Goal: Information Seeking & Learning: Learn about a topic

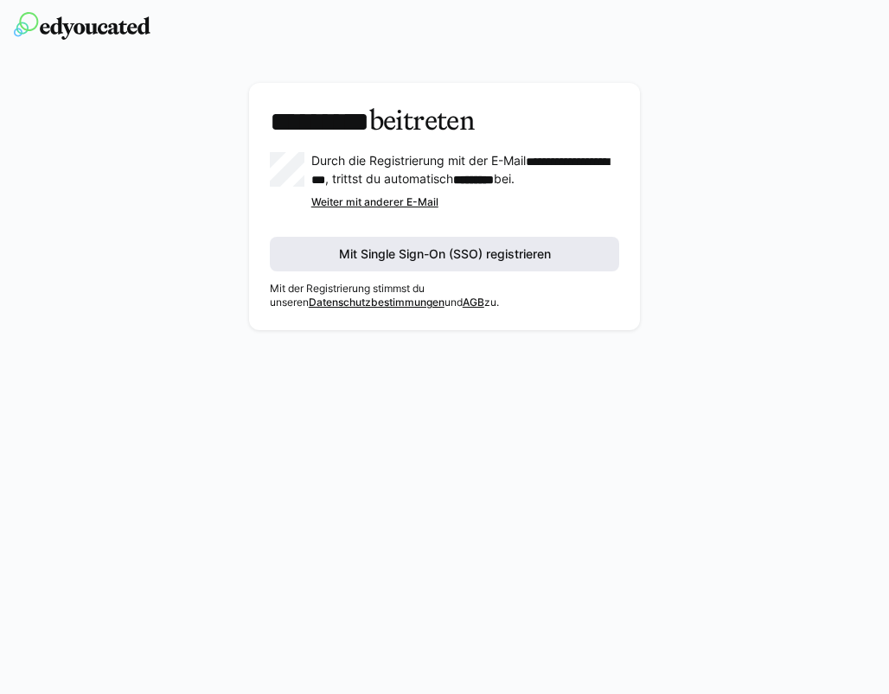
click at [581, 271] on span "Mit Single Sign-On (SSO) registrieren" at bounding box center [445, 254] width 350 height 35
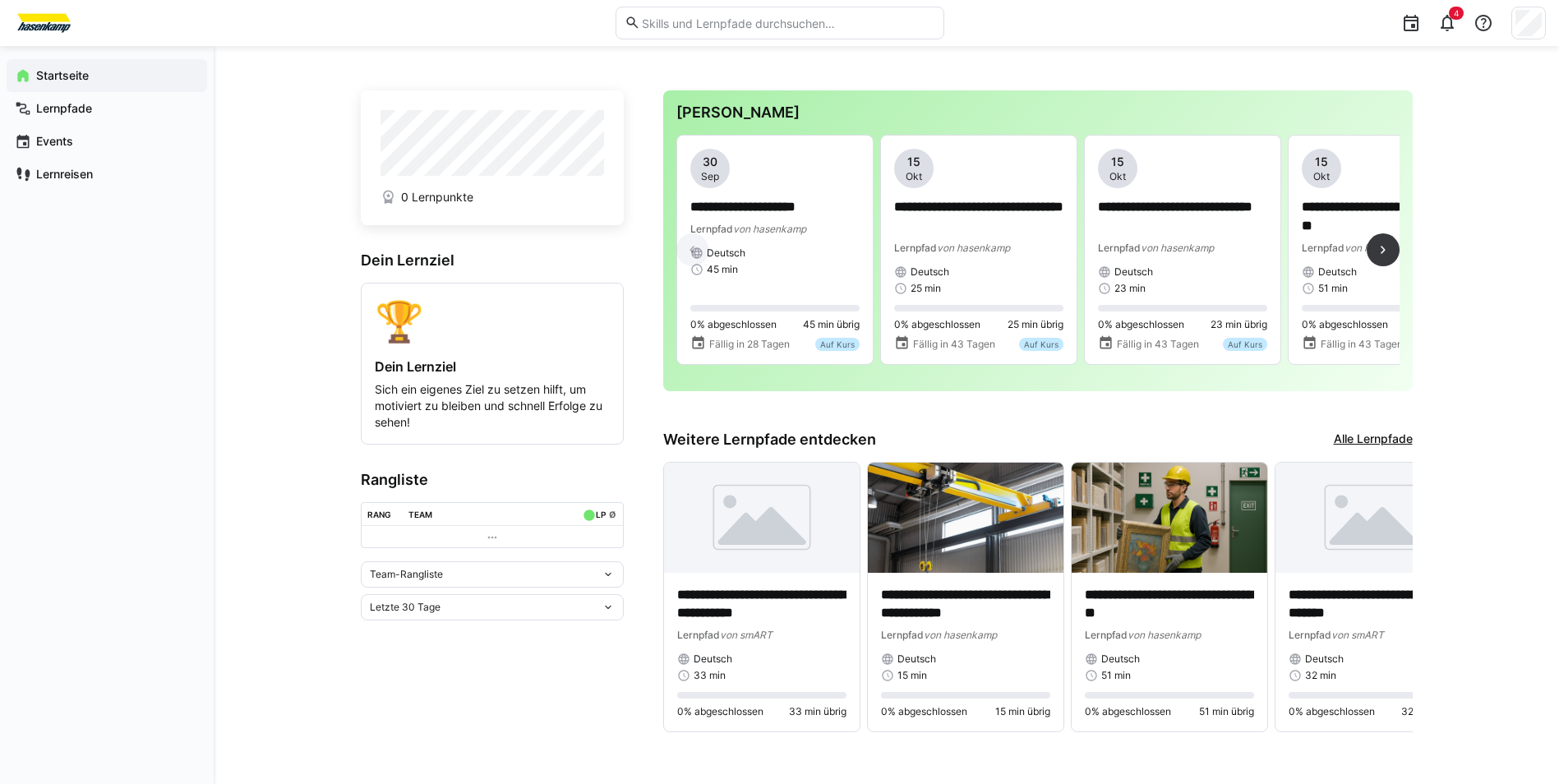
click at [902, 378] on div "**********" at bounding box center [1038, 257] width 723 height 243
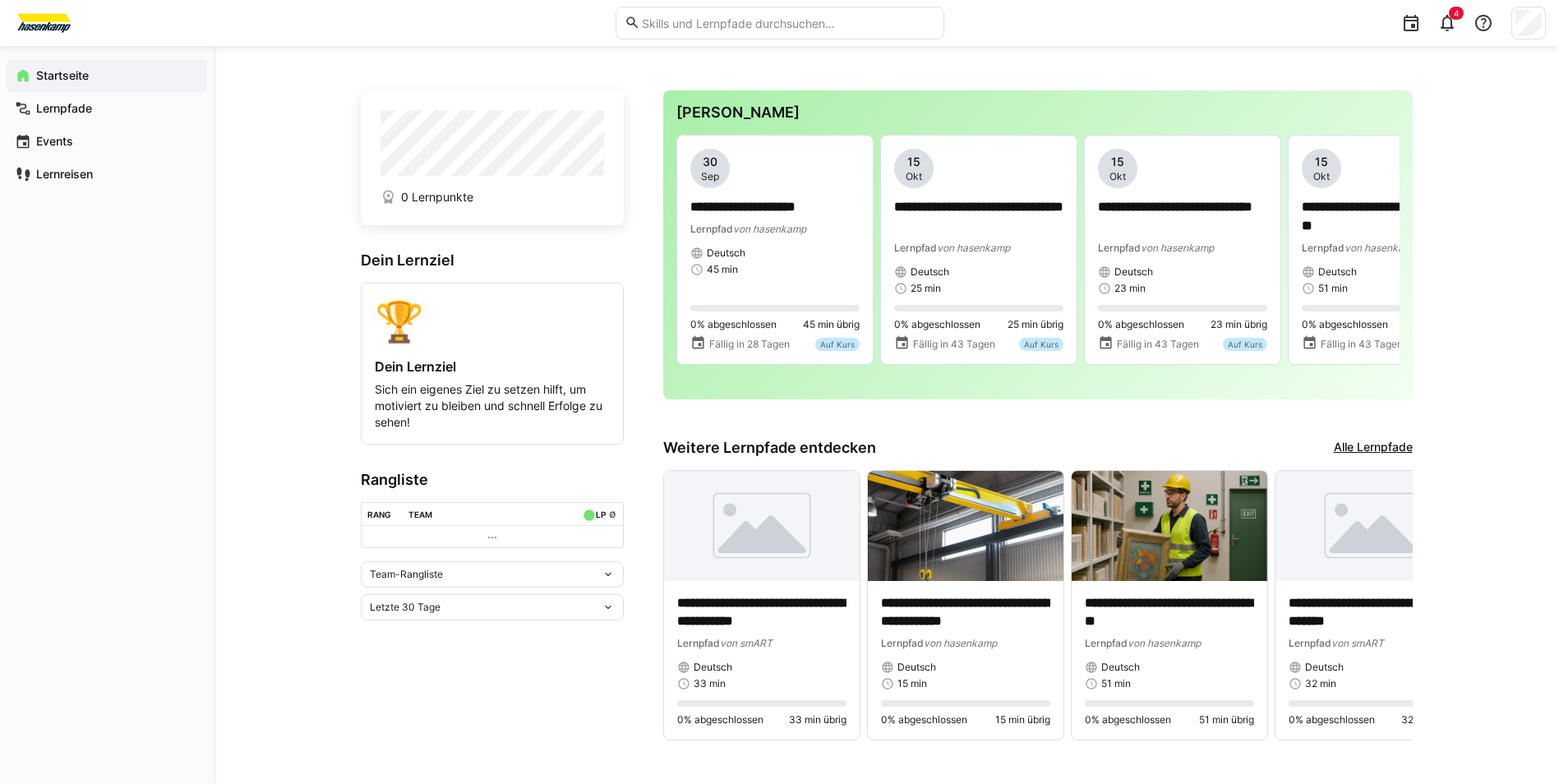
click at [678, 254] on div "**********" at bounding box center [1038, 244] width 749 height 309
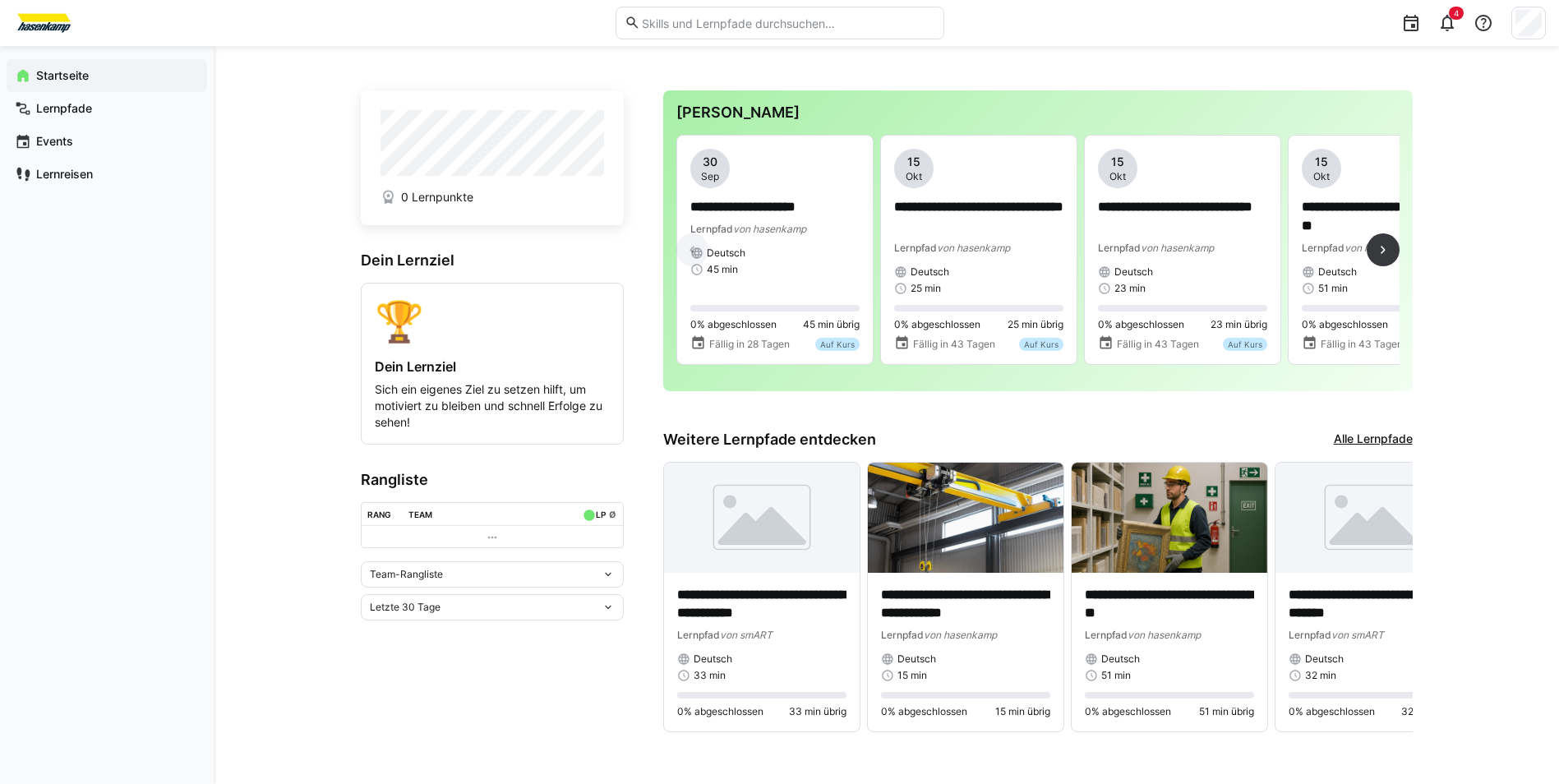
drag, startPoint x: 678, startPoint y: 254, endPoint x: 889, endPoint y: 83, distance: 271.6
click at [889, 83] on div "**********" at bounding box center [886, 419] width 1345 height 747
click at [829, 253] on div "Deutsch" at bounding box center [775, 253] width 169 height 13
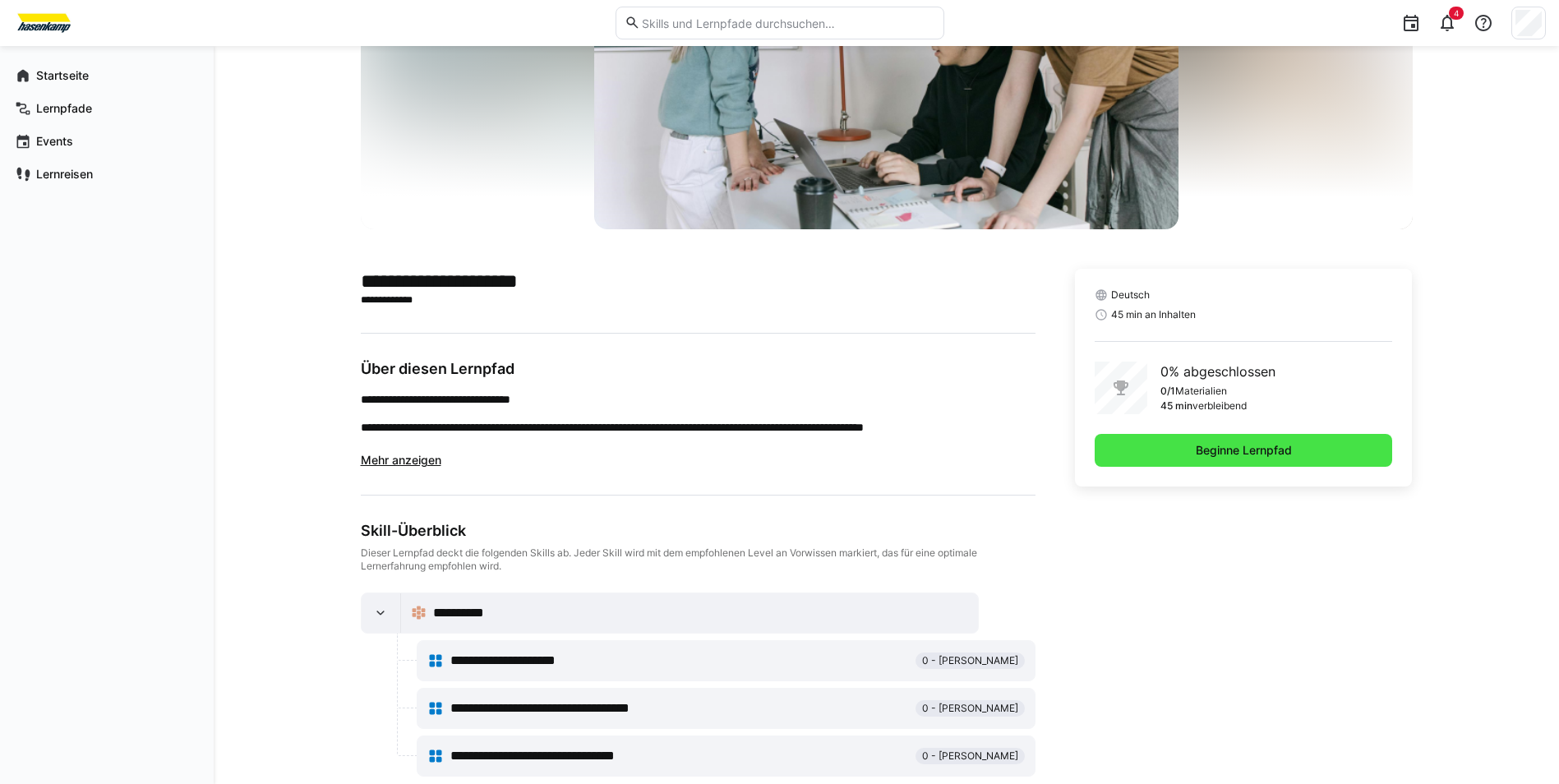
scroll to position [217, 0]
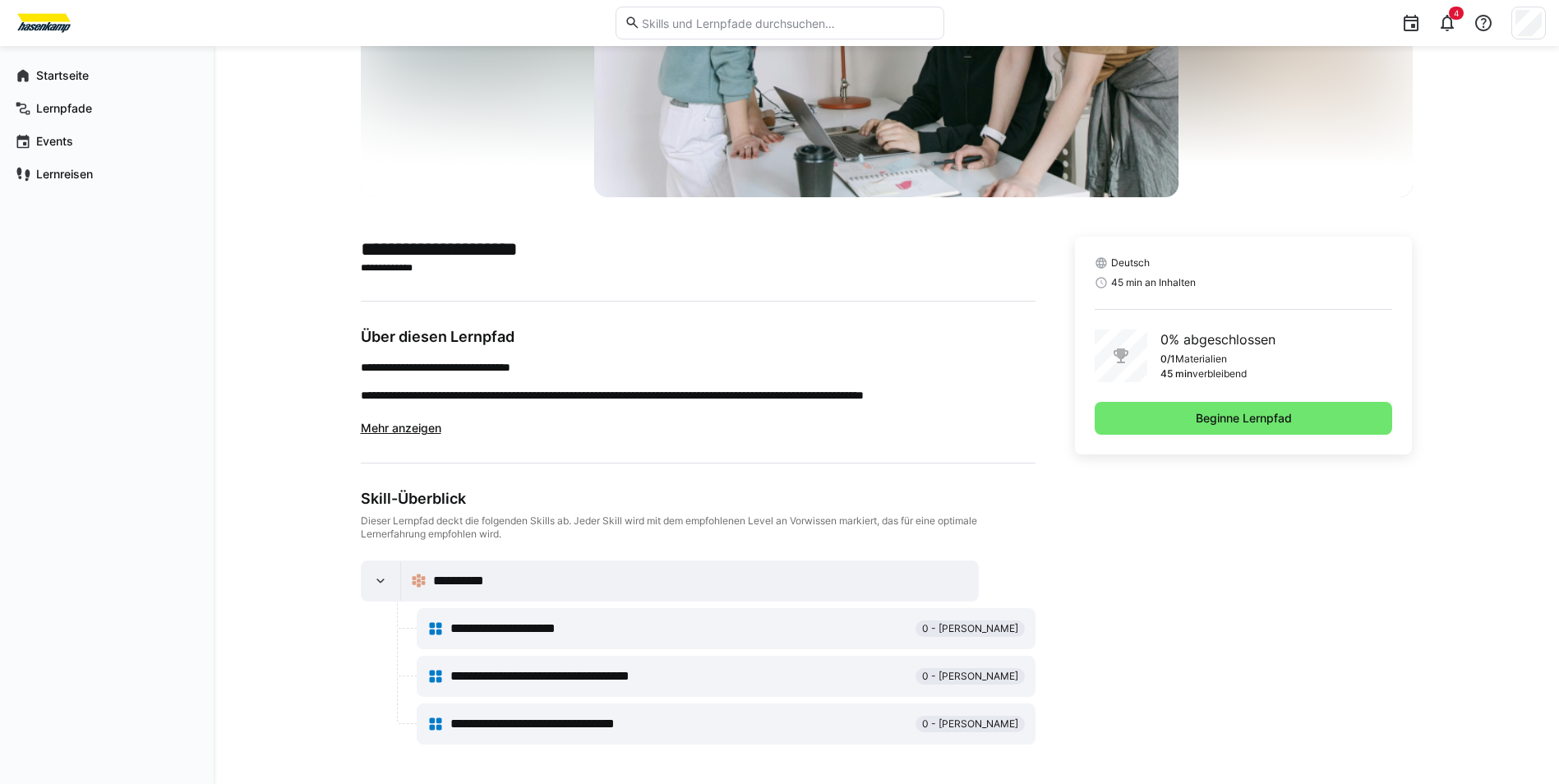
click at [1241, 634] on div "Deutsch 45 min an Inhalten 0% abgeschlossen 0/1 Materialien 45 min verbleibend …" at bounding box center [1243, 490] width 337 height 507
click at [1241, 416] on span "Beginne Lernpfad" at bounding box center [1243, 417] width 101 height 16
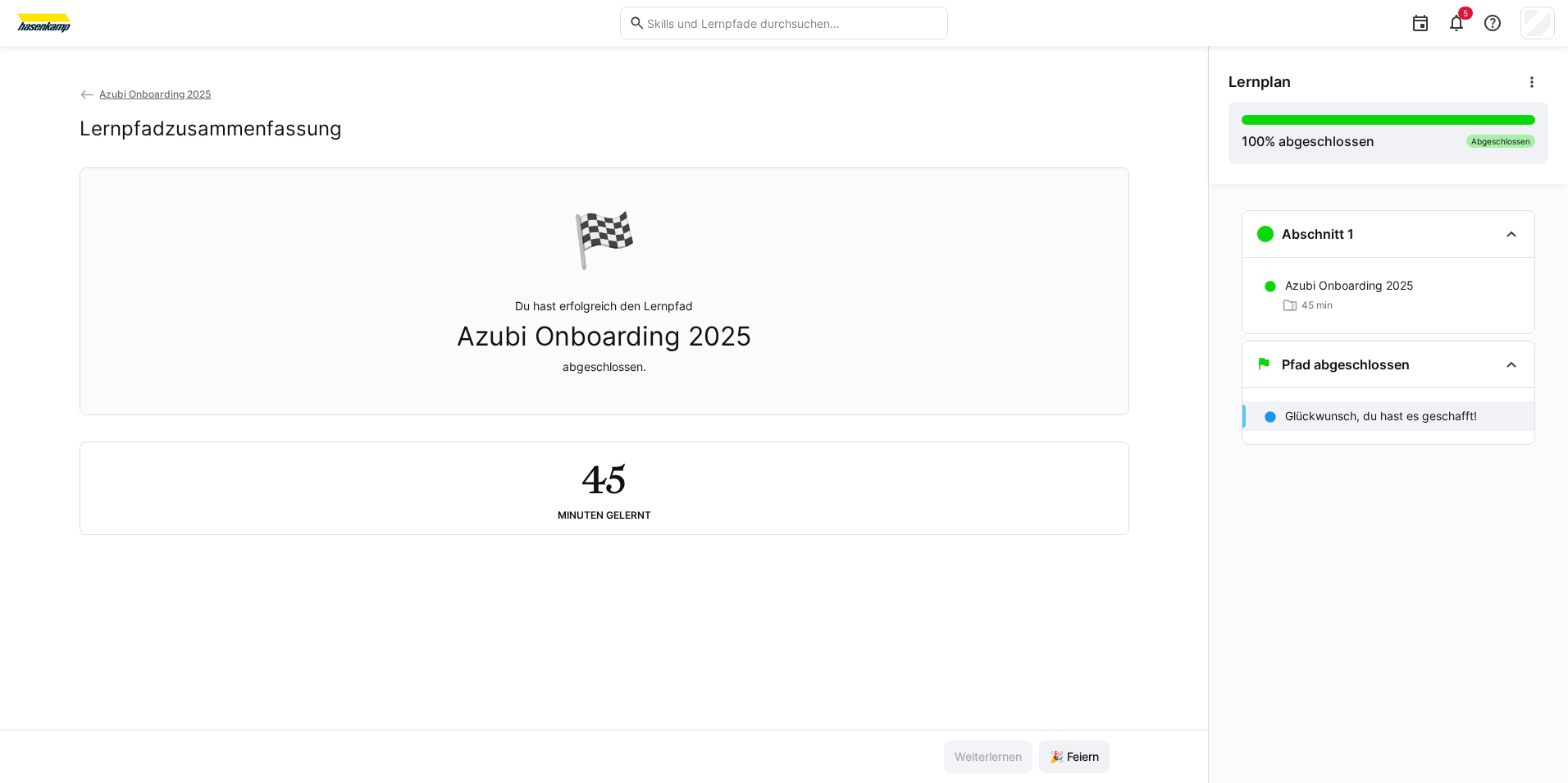
drag, startPoint x: 952, startPoint y: 738, endPoint x: 962, endPoint y: 746, distance: 12.8
click at [953, 739] on div "Weiterlernen 🎉 Feiern" at bounding box center [603, 756] width 1208 height 53
click at [165, 88] on span "Azubi Onboarding 2025" at bounding box center [156, 94] width 112 height 12
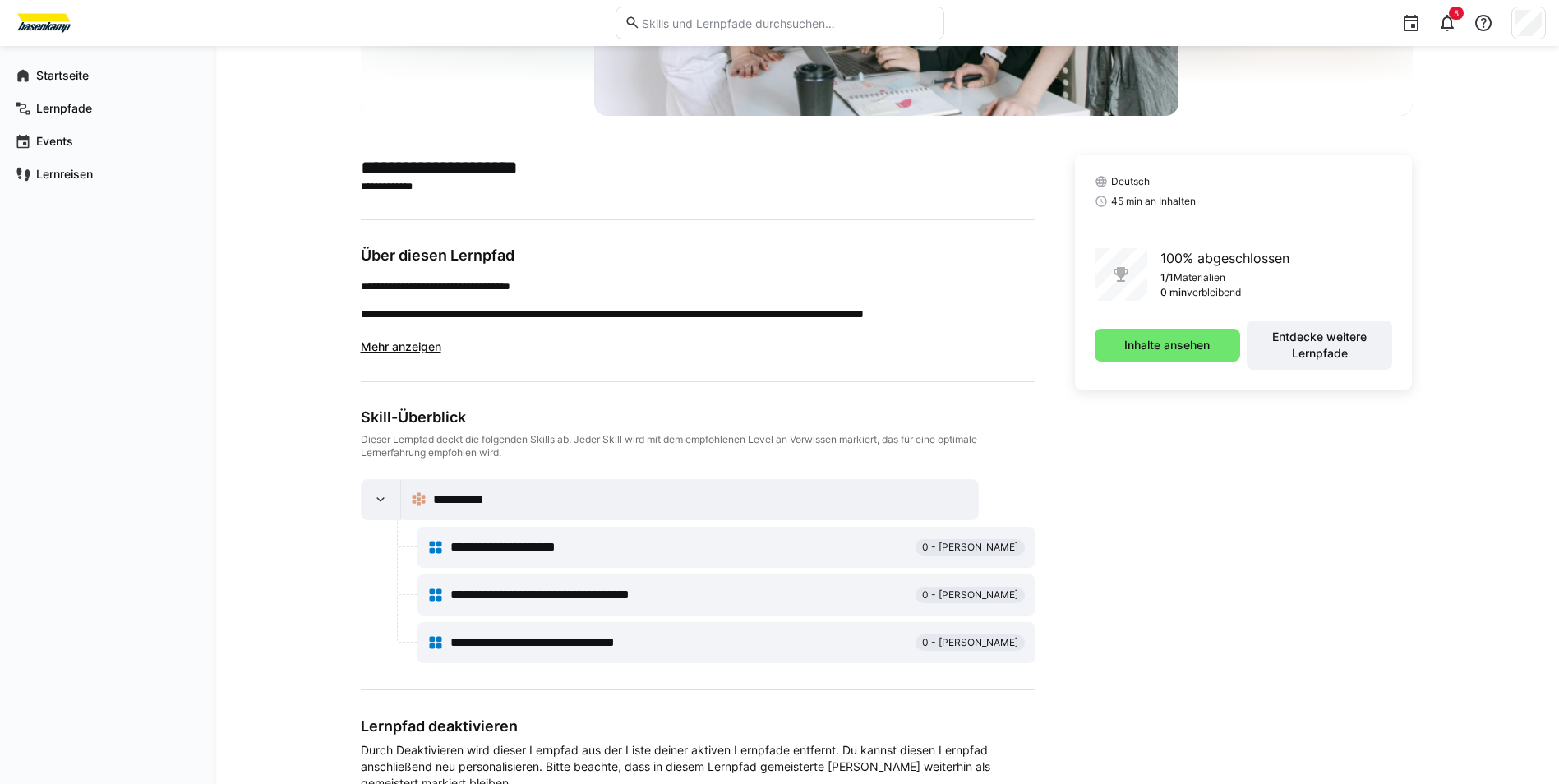
scroll to position [246, 0]
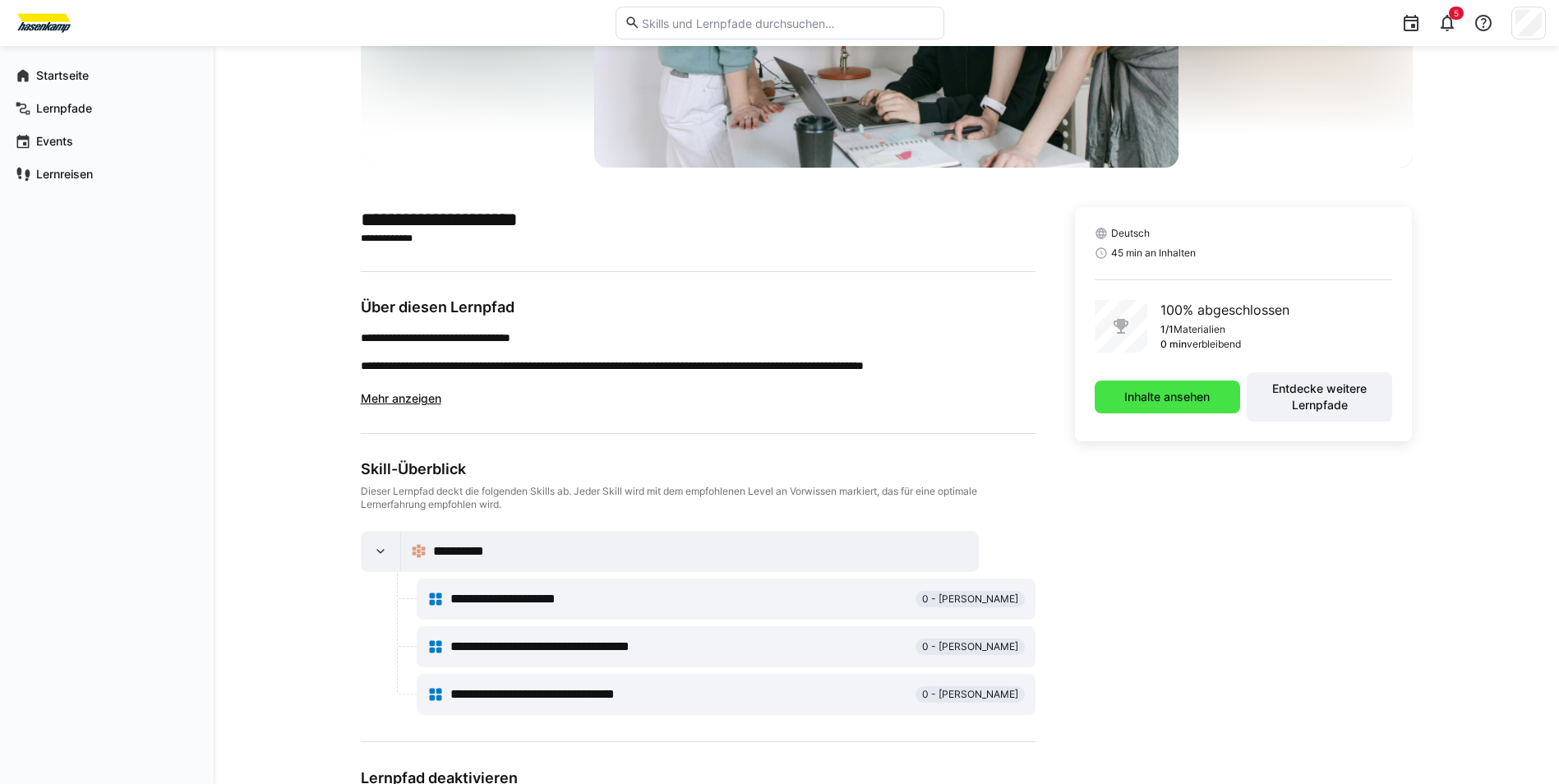
click at [1131, 397] on span "Inhalte ansehen" at bounding box center [1166, 396] width 90 height 16
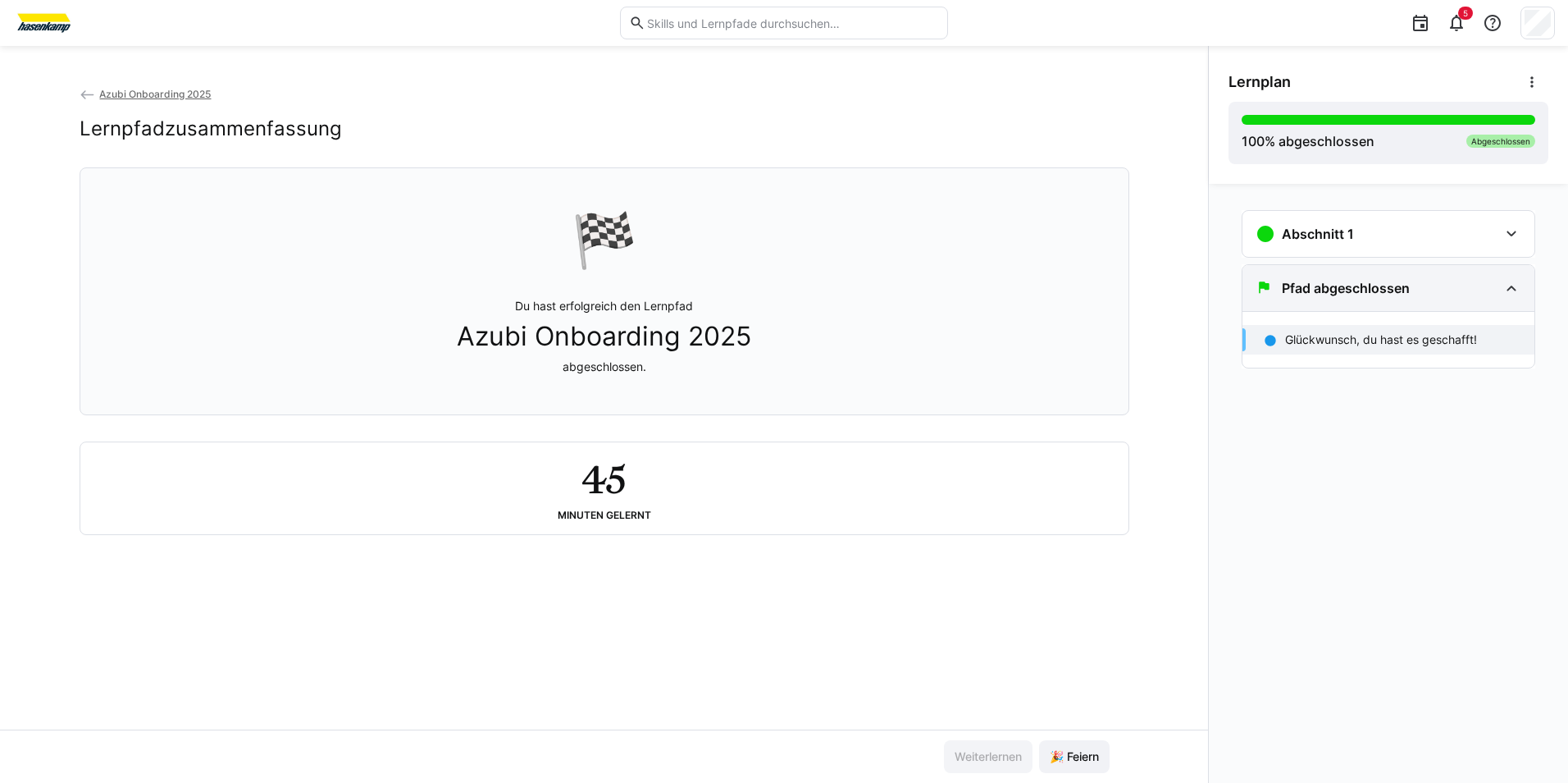
click at [1329, 290] on h3 "Pfad abgeschlossen" at bounding box center [1345, 288] width 128 height 16
click at [1353, 208] on app-classroom-navigation "Abschnitt 1 Azubi Onboarding 2025 45 min Pfad abgeschlossen Glückwunsch, du has…" at bounding box center [1388, 283] width 320 height 159
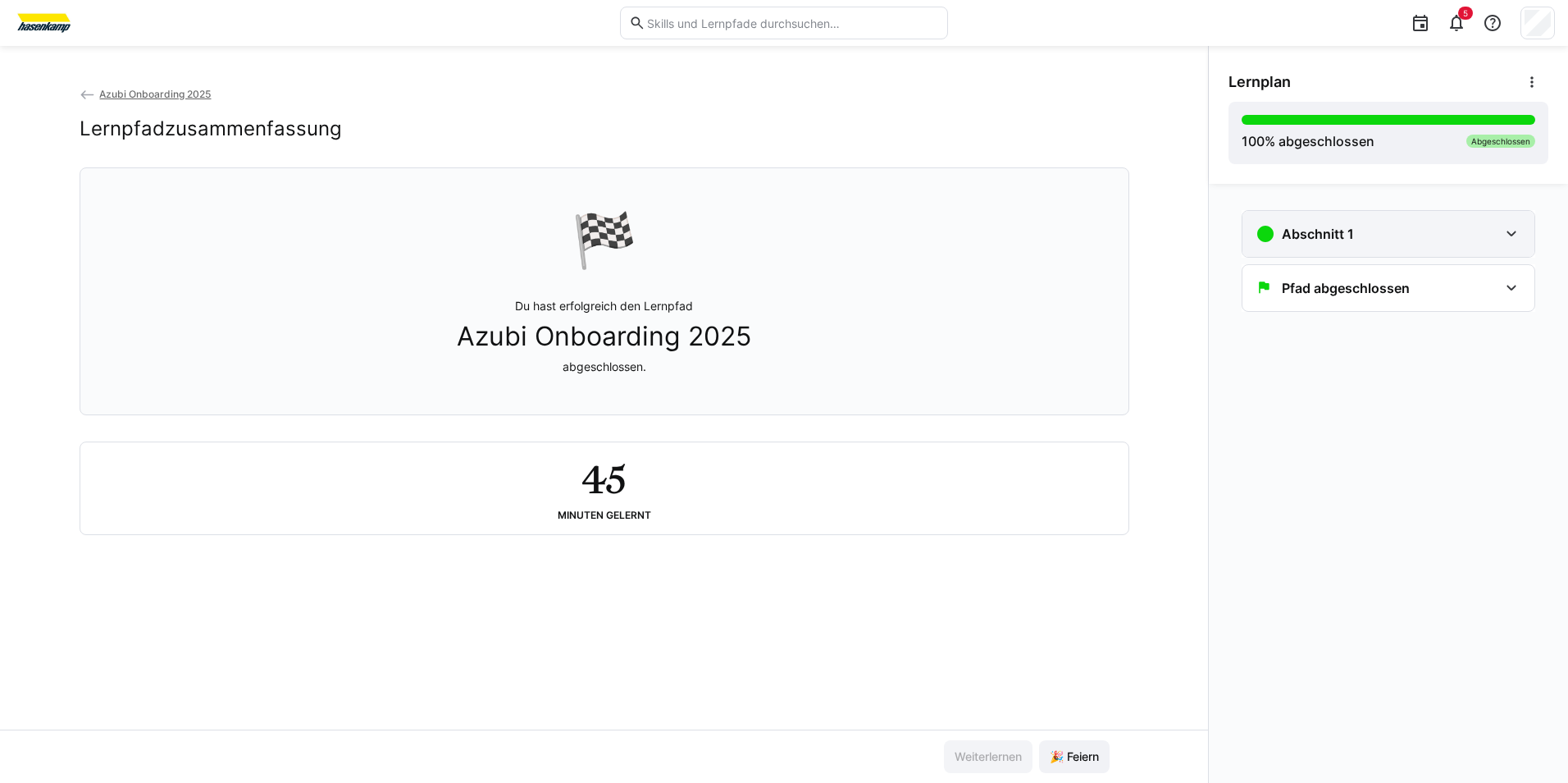
click at [1360, 217] on div "Abschnitt 1" at bounding box center [1389, 233] width 292 height 46
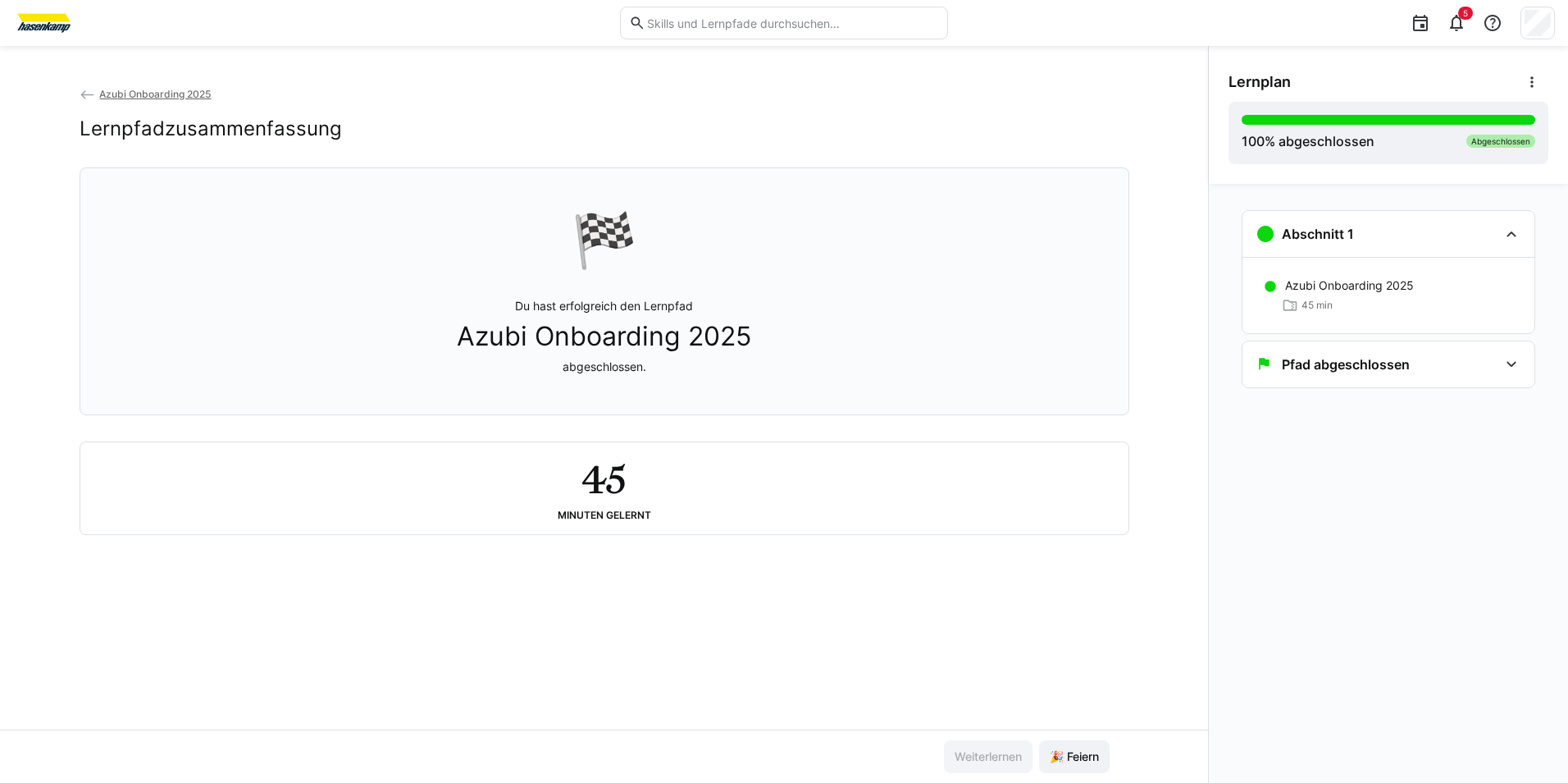
click at [106, 97] on span "Azubi Onboarding 2025" at bounding box center [156, 94] width 112 height 12
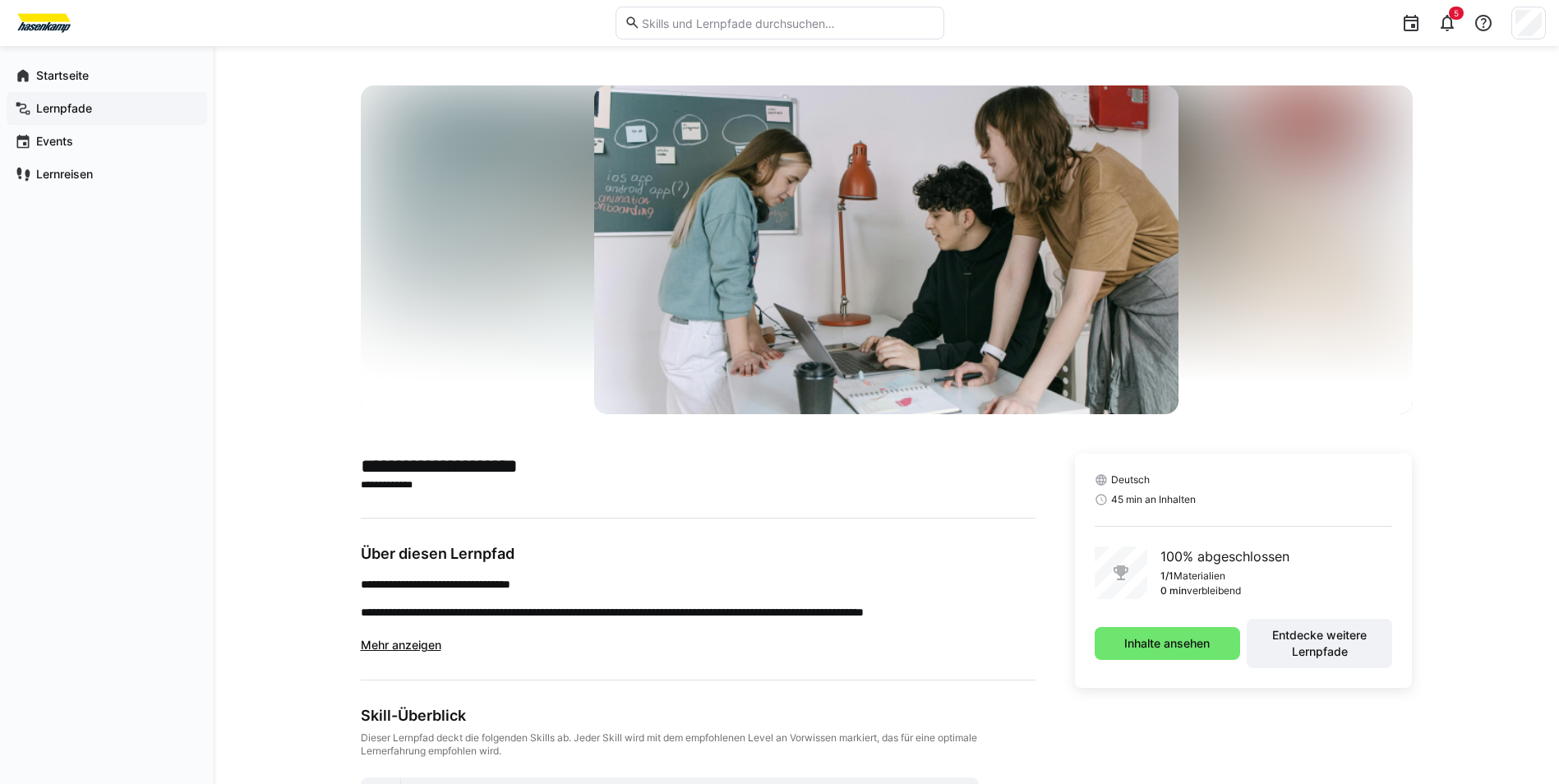
click at [102, 105] on span "Lernpfade" at bounding box center [116, 107] width 165 height 16
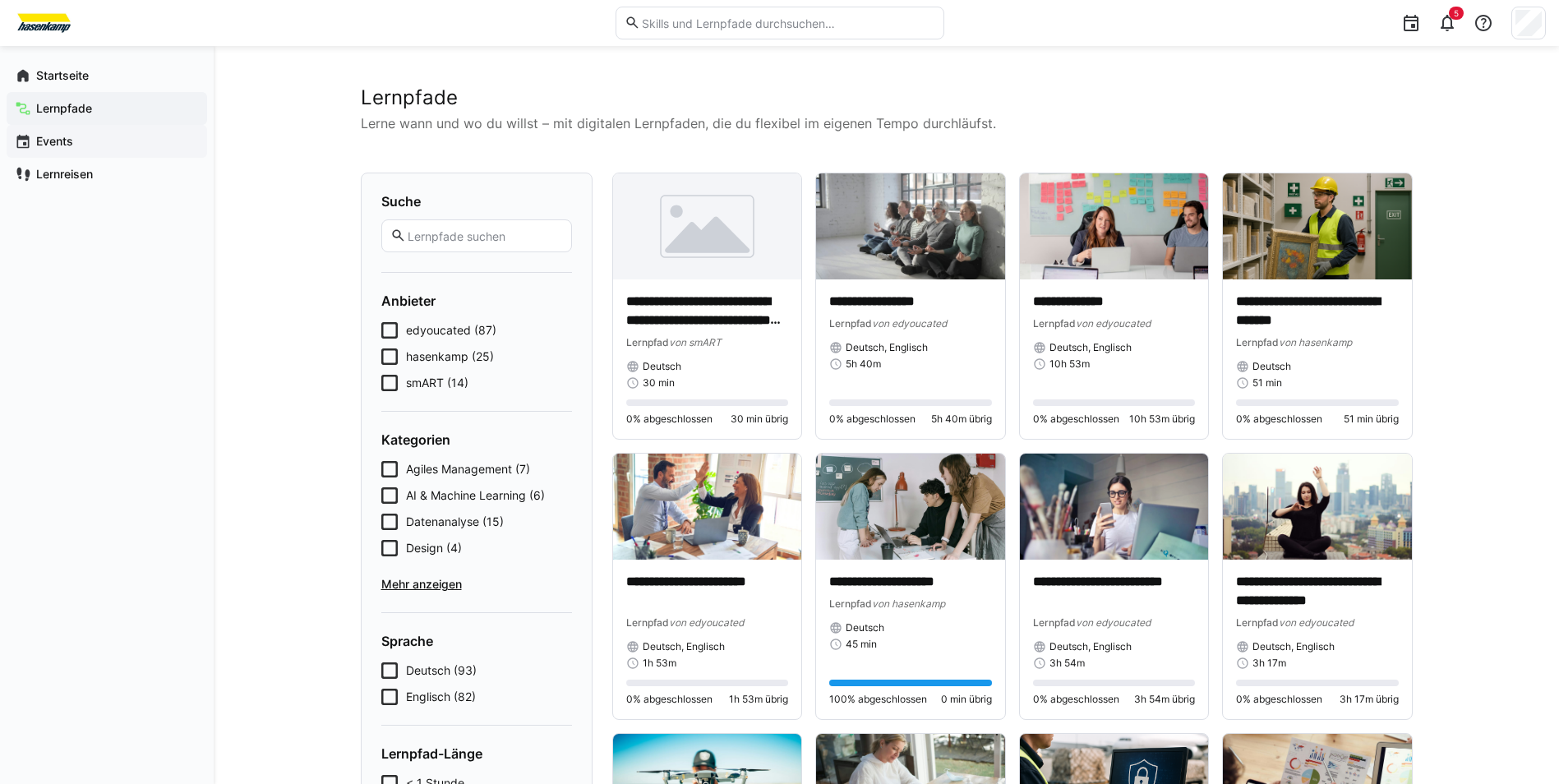
click at [125, 144] on span "Events" at bounding box center [116, 141] width 165 height 16
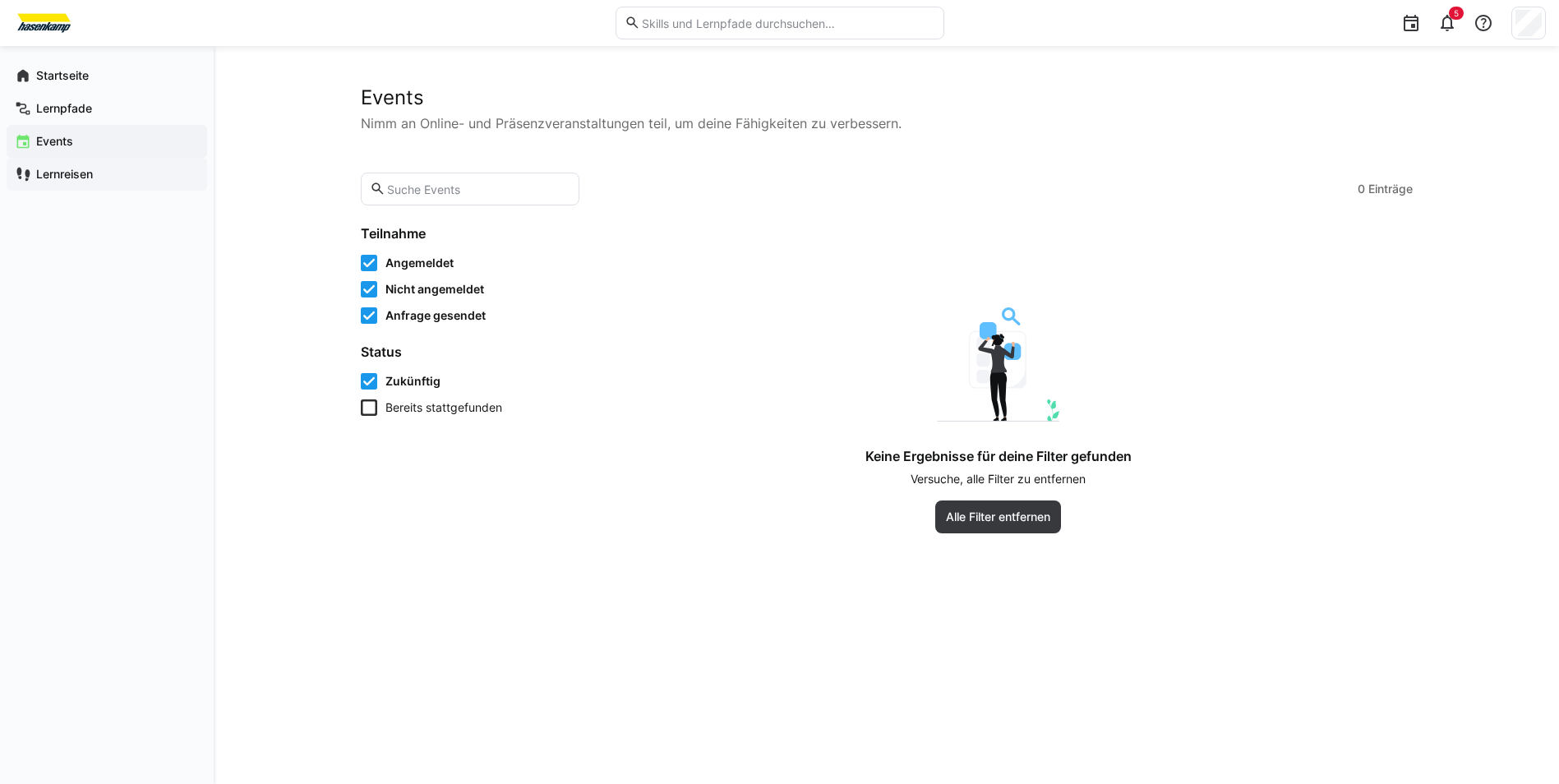
click at [125, 173] on span "Lernreisen" at bounding box center [116, 174] width 165 height 16
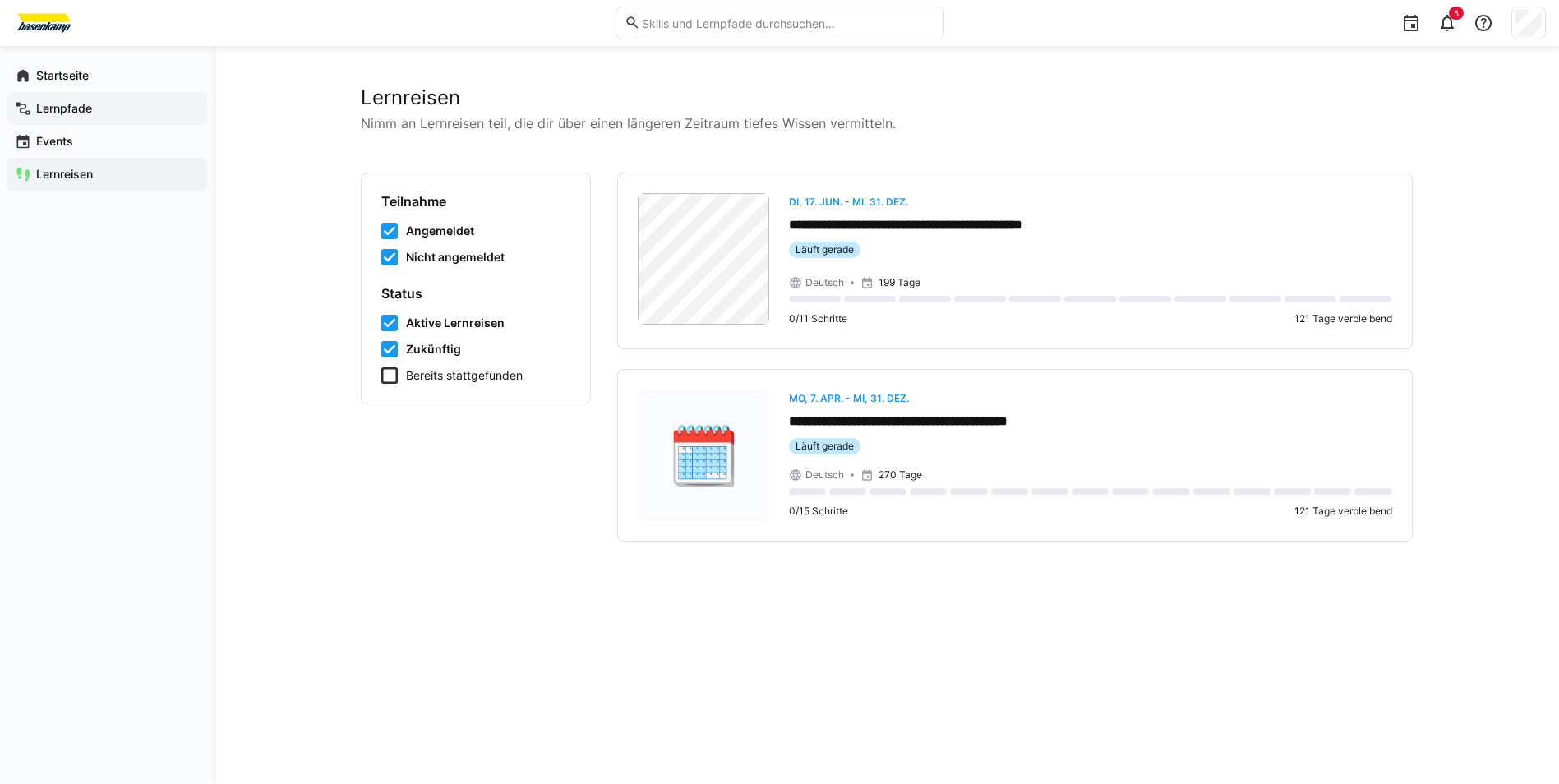
click at [111, 106] on span "Lernpfade" at bounding box center [116, 107] width 165 height 16
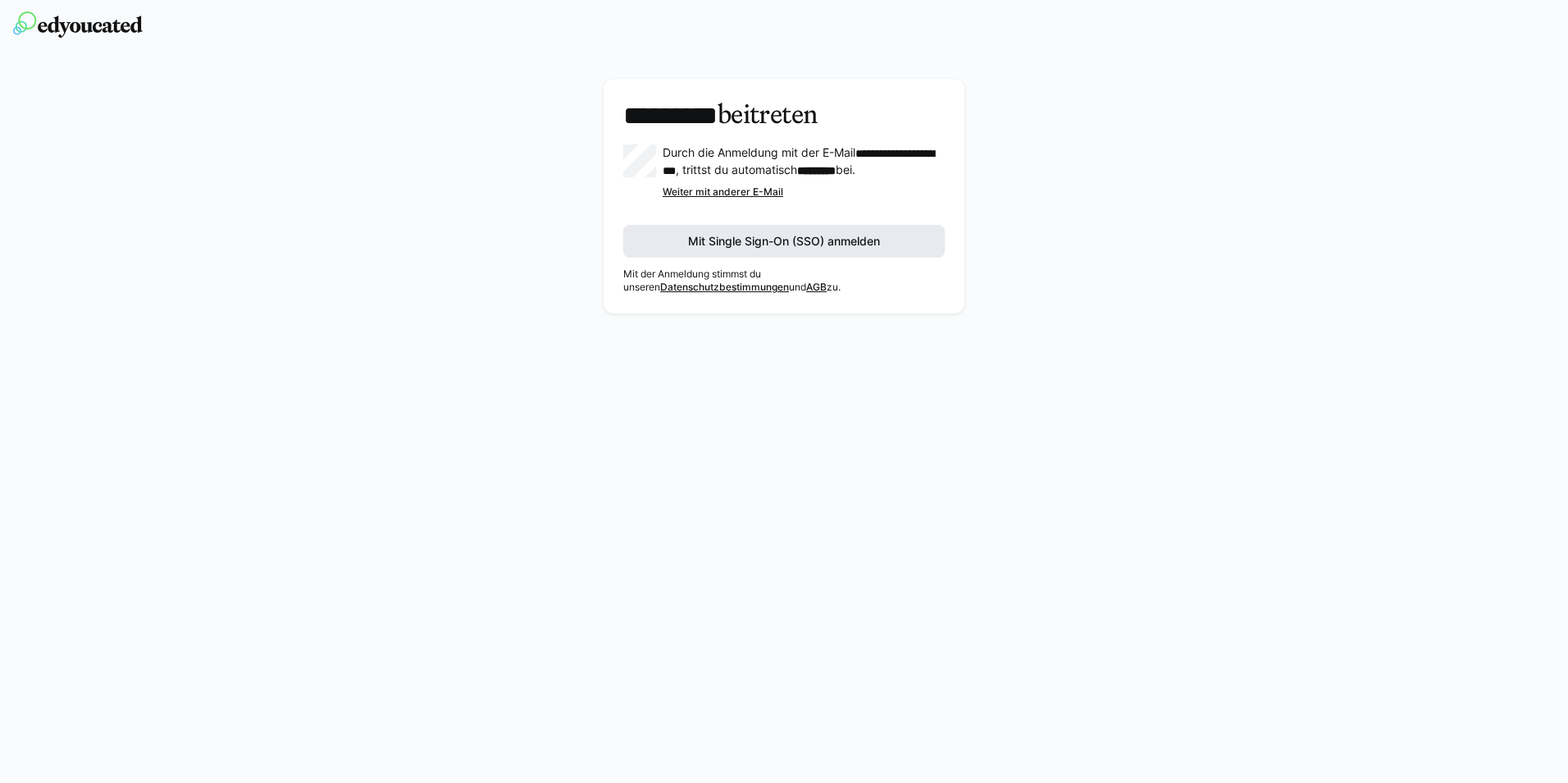
click at [781, 257] on span "Mit Single Sign-On (SSO) anmelden" at bounding box center [784, 241] width 322 height 33
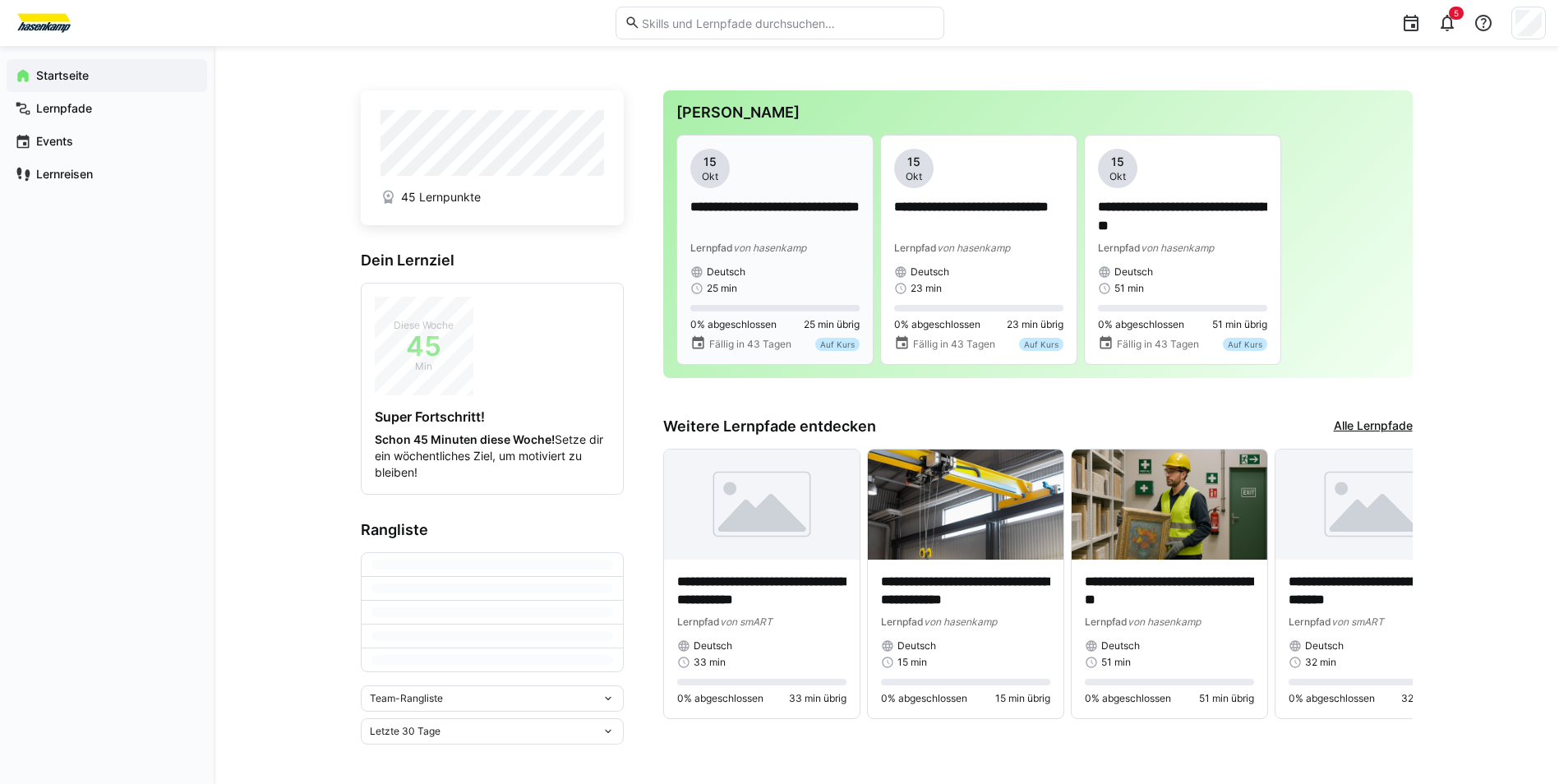
click at [755, 268] on div "Deutsch" at bounding box center [775, 272] width 169 height 13
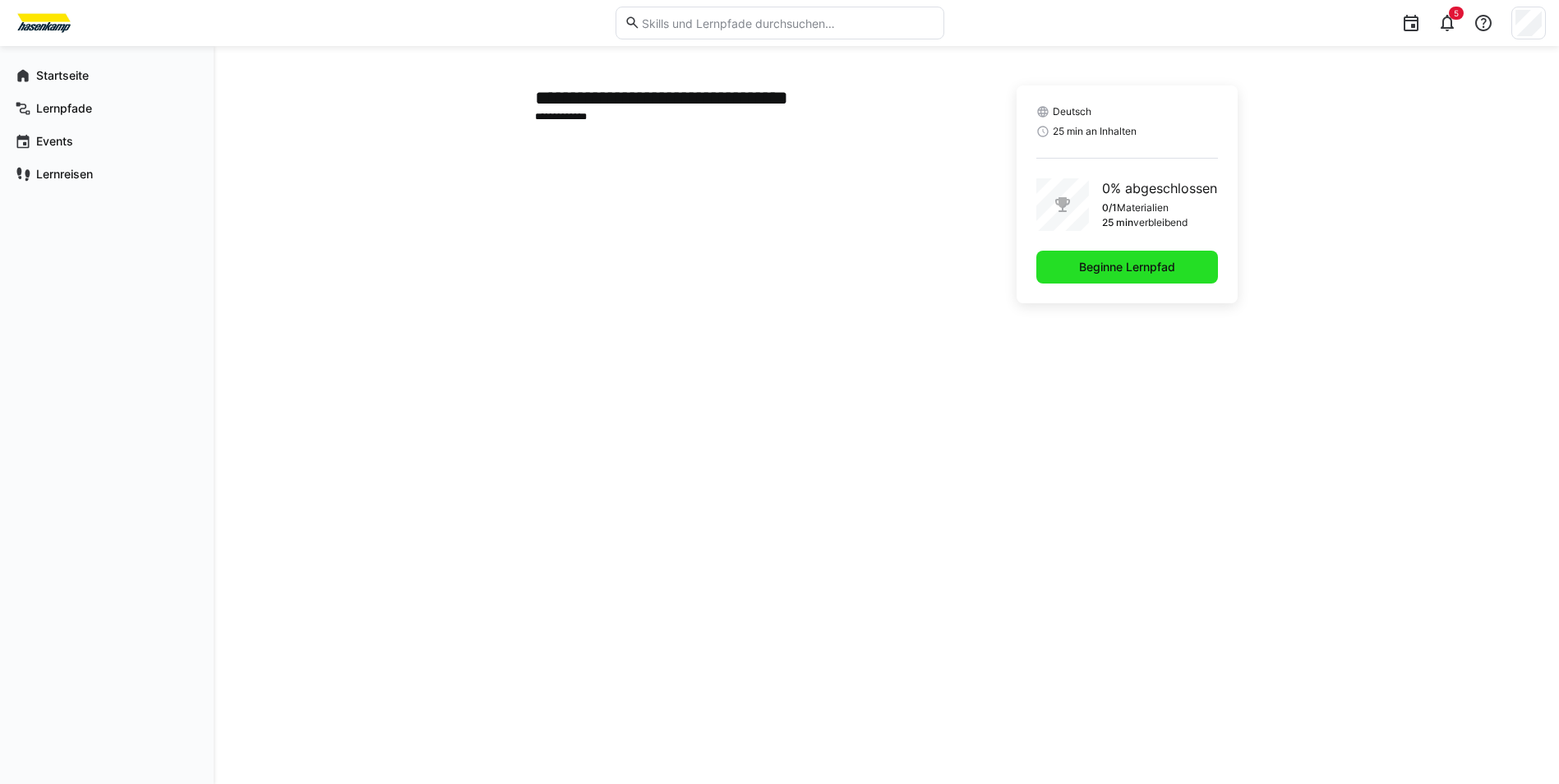
click at [1187, 265] on span "Beginne Lernpfad" at bounding box center [1126, 267] width 182 height 33
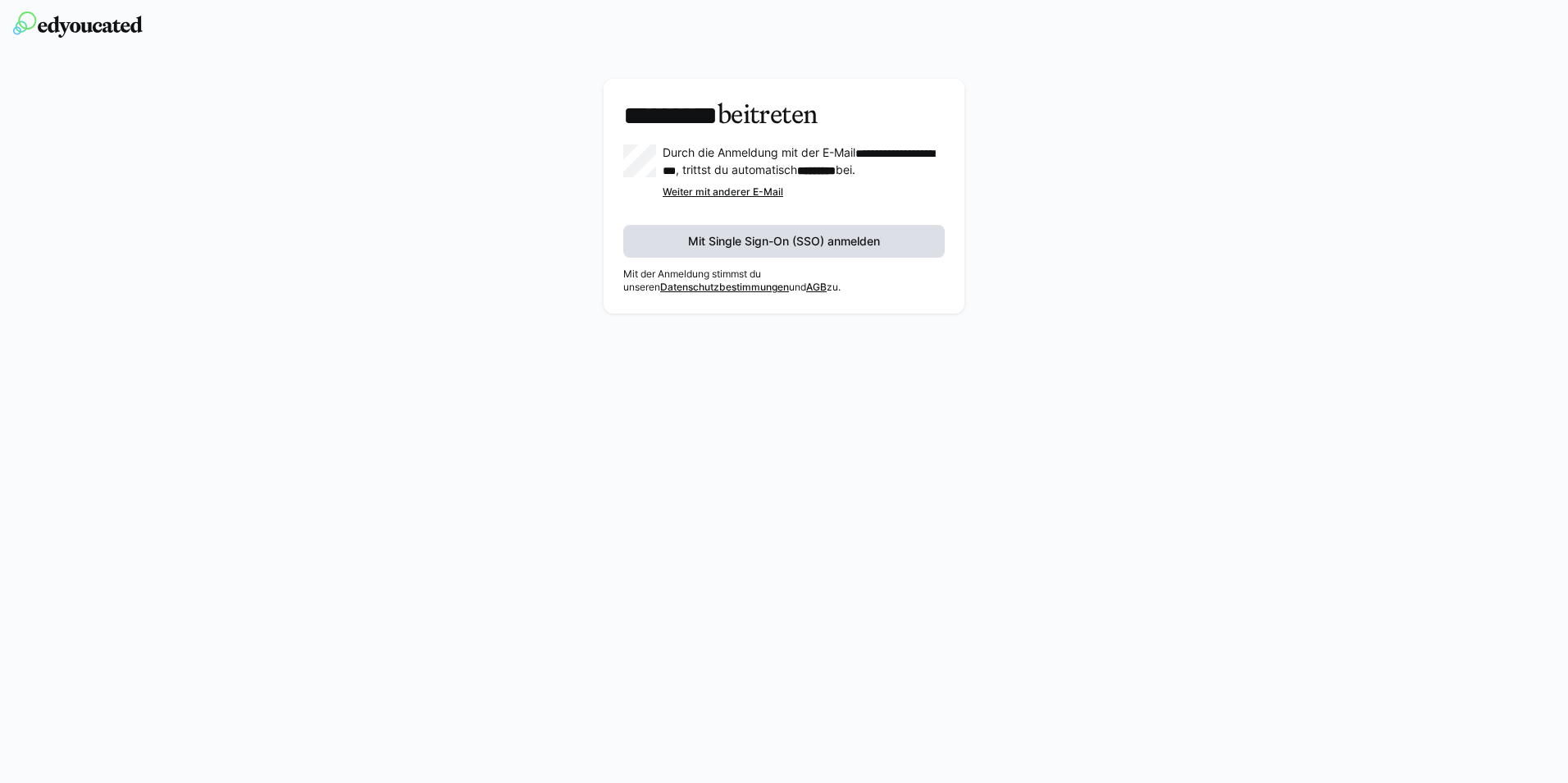
click at [796, 257] on span "Mit Single Sign-On (SSO) anmelden" at bounding box center [784, 241] width 322 height 33
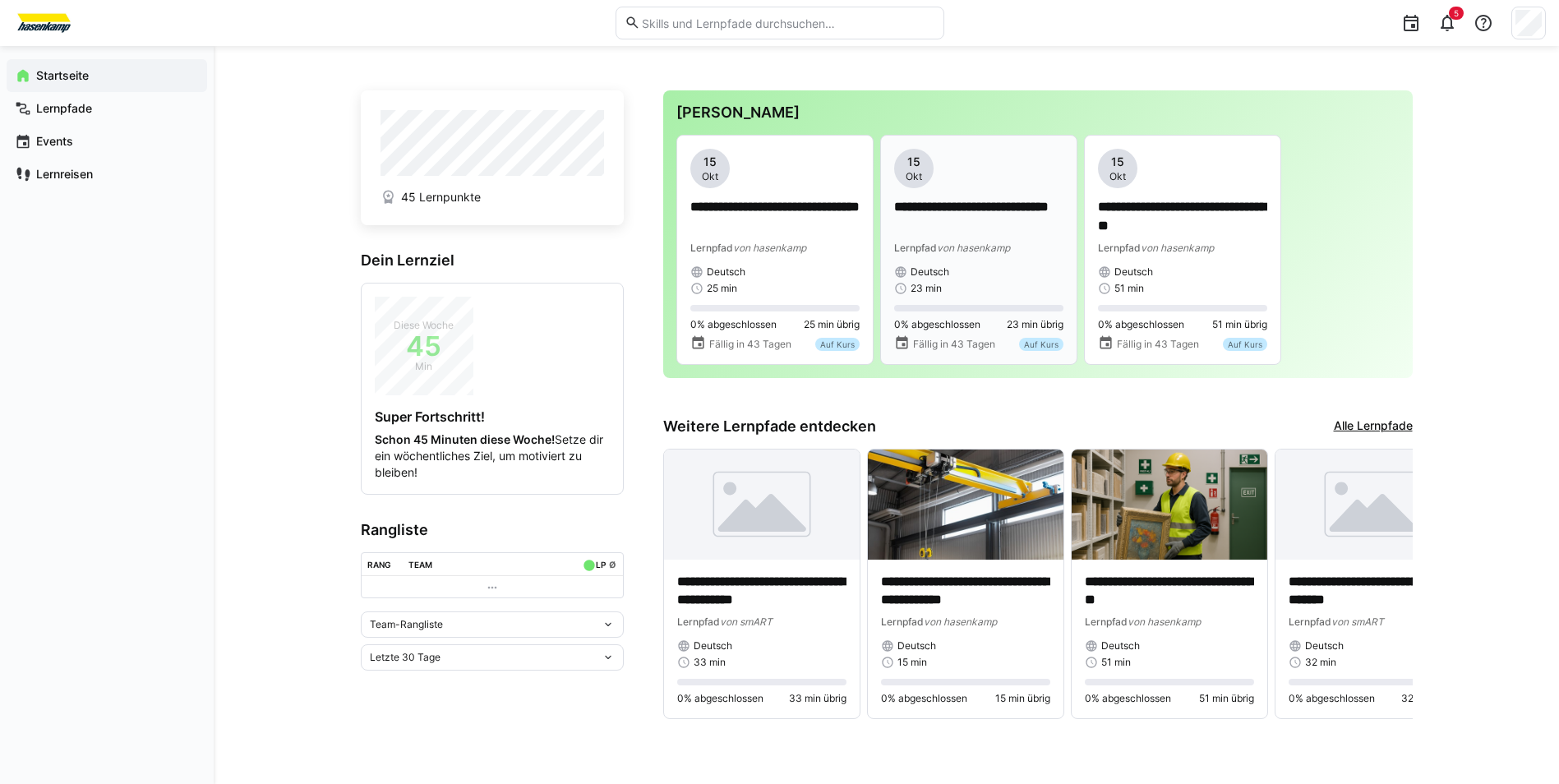
click at [985, 272] on div "Deutsch" at bounding box center [979, 272] width 169 height 13
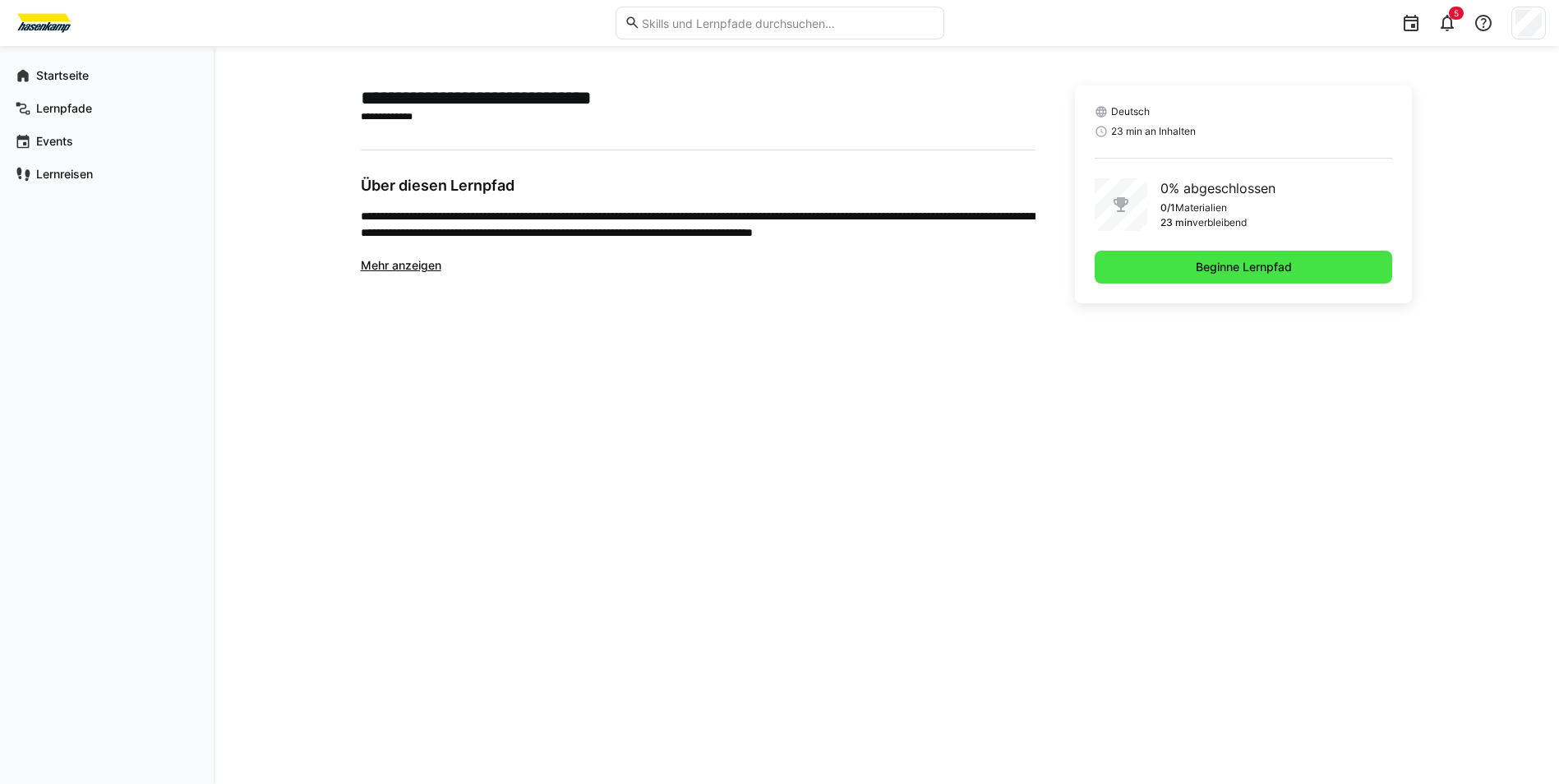
click at [1217, 274] on span "Beginne Lernpfad" at bounding box center [1243, 266] width 101 height 16
